Goal: Find specific page/section: Find specific page/section

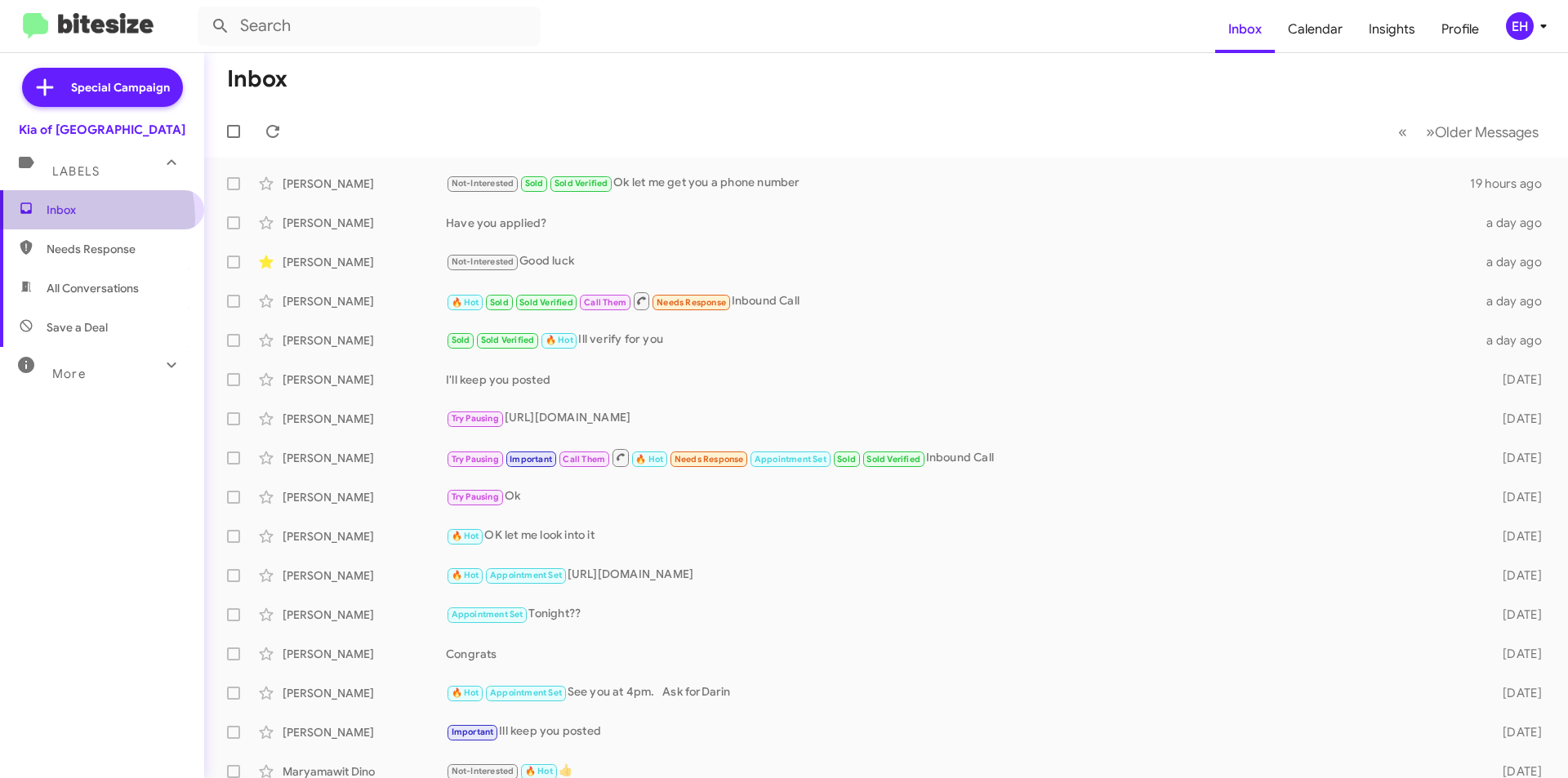
click at [58, 219] on span "Inbox" at bounding box center [102, 210] width 204 height 39
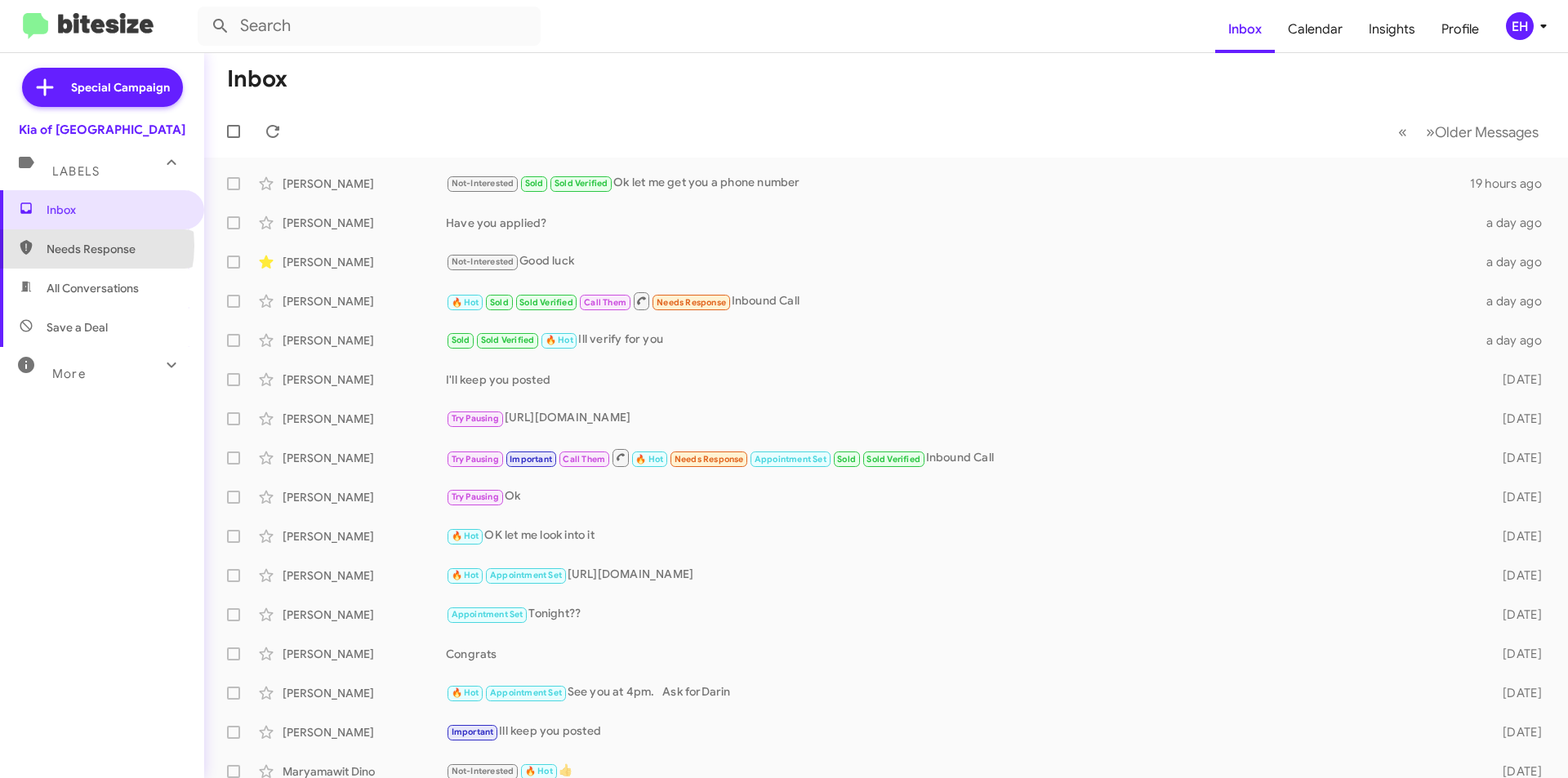
click at [70, 246] on span "Needs Response" at bounding box center [116, 248] width 139 height 16
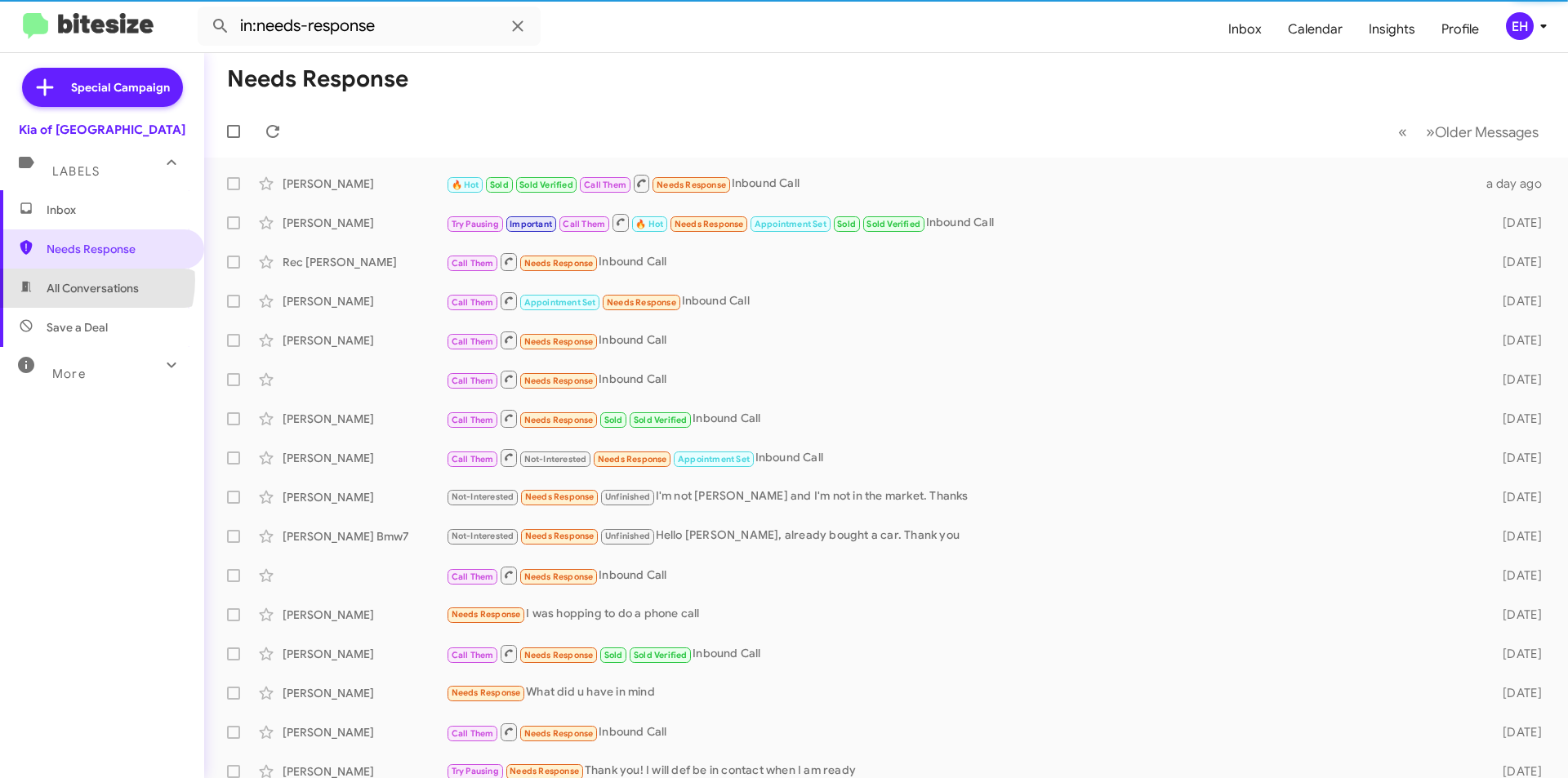
click at [80, 280] on span "All Conversations" at bounding box center [93, 288] width 92 height 16
type input "in:all-conversations"
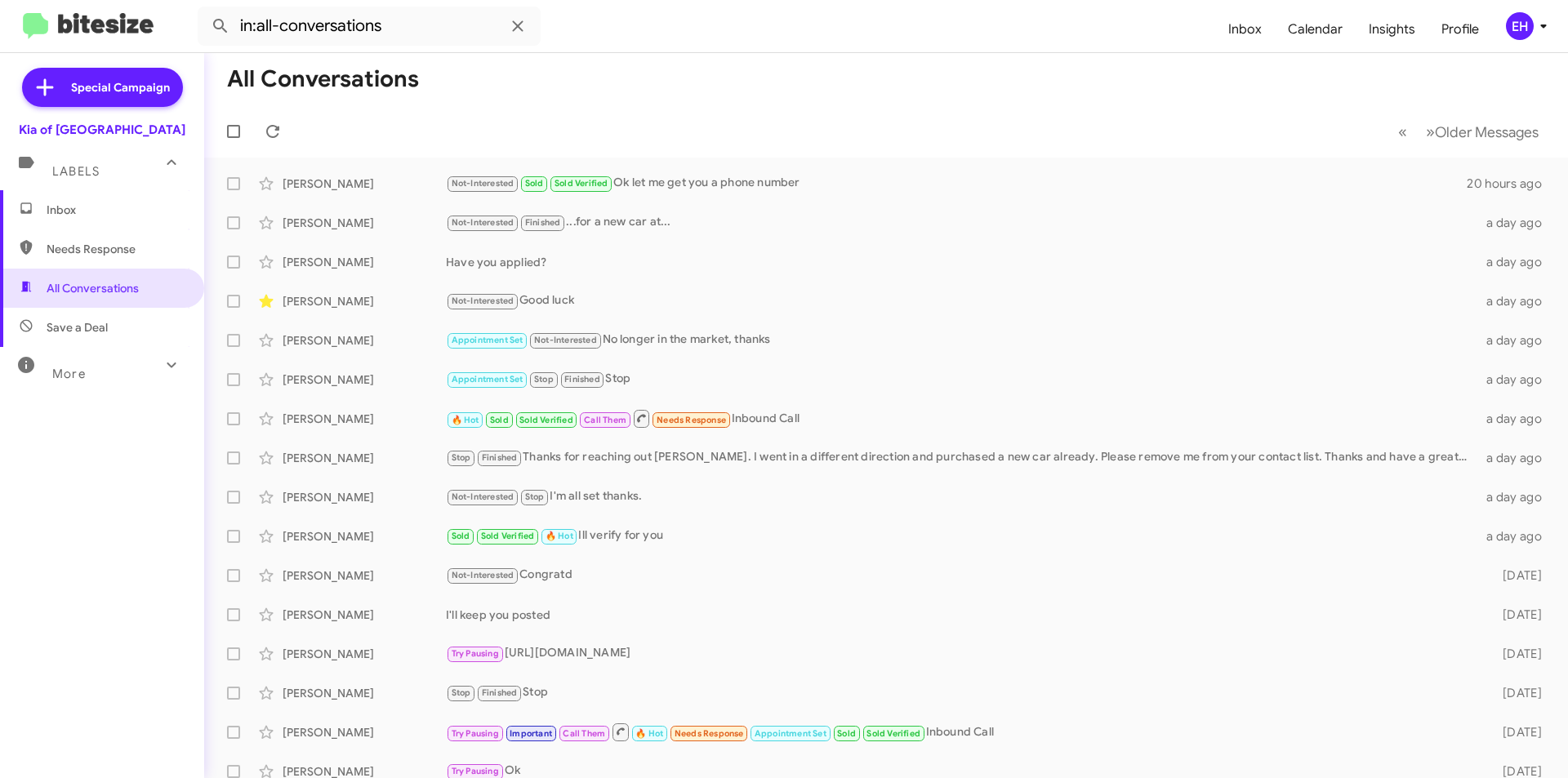
click at [75, 210] on span "Inbox" at bounding box center [116, 210] width 139 height 16
